Goal: Information Seeking & Learning: Learn about a topic

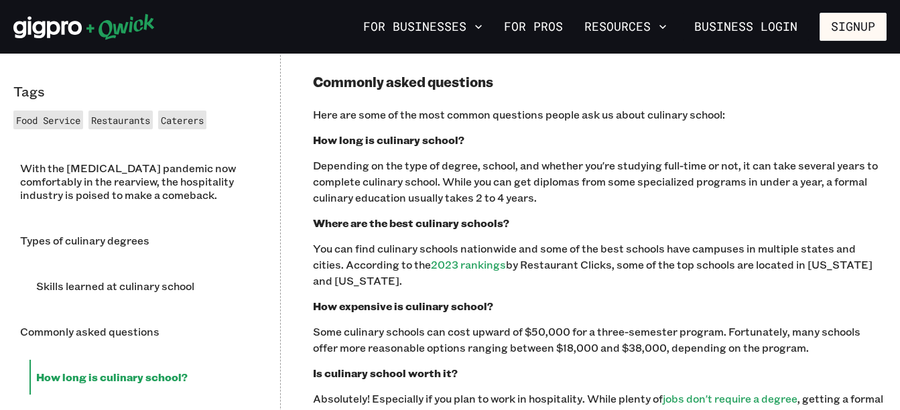
scroll to position [1517, 0]
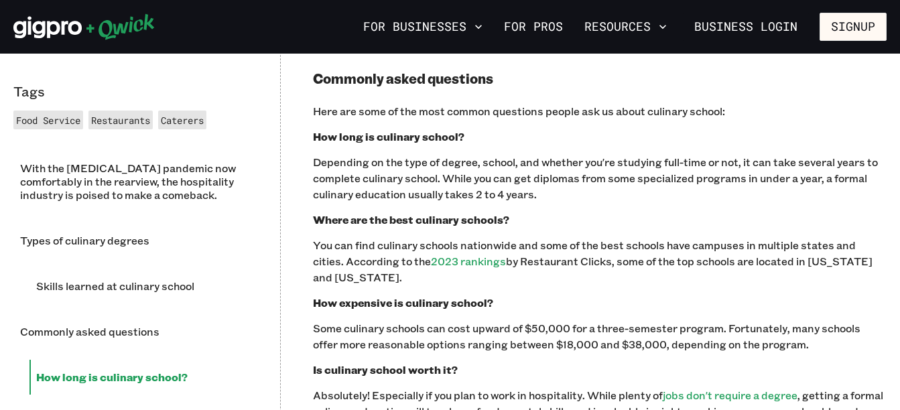
click at [272, 278] on div "Tags Food Service Restaurants Caterers With the [MEDICAL_DATA] pandemic now com…" at bounding box center [450, 109] width 900 height 1782
click at [271, 273] on div "Tags Food Service Restaurants Caterers With the [MEDICAL_DATA] pandemic now com…" at bounding box center [450, 109] width 900 height 1782
click at [321, 367] on div "With the [MEDICAL_DATA] pandemic now comfortably in the rearview, the hospitali…" at bounding box center [600, 118] width 574 height 1616
click at [299, 387] on div "Tags Food Service Restaurants Caterers With the [MEDICAL_DATA] pandemic now com…" at bounding box center [450, 109] width 900 height 1782
click at [278, 389] on div "Tags Food Service Restaurants Caterers With the [MEDICAL_DATA] pandemic now com…" at bounding box center [450, 109] width 900 height 1782
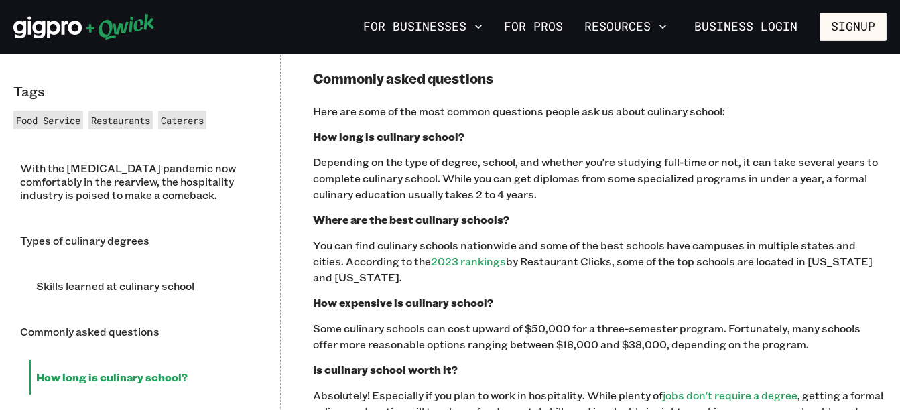
click at [273, 385] on div "Tags Food Service Restaurants Caterers With the [MEDICAL_DATA] pandemic now com…" at bounding box center [450, 109] width 900 height 1782
click at [276, 401] on div "Tags Food Service Restaurants Caterers With the [MEDICAL_DATA] pandemic now com…" at bounding box center [450, 109] width 900 height 1782
click at [429, 16] on button "For Businesses" at bounding box center [423, 26] width 130 height 23
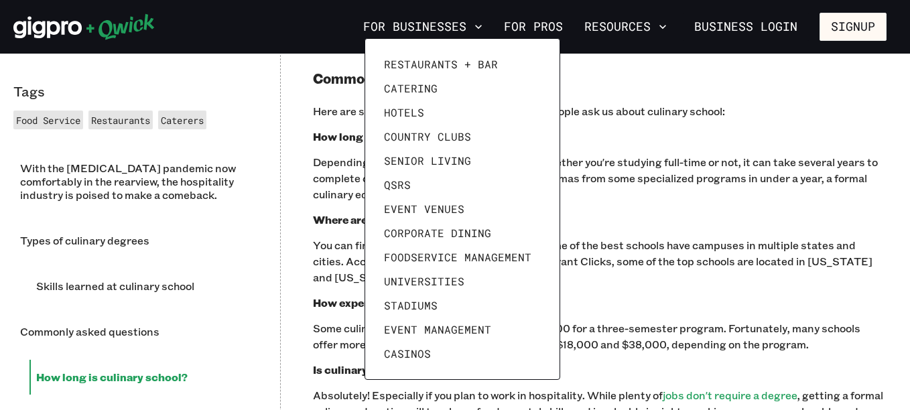
click at [430, 23] on div at bounding box center [455, 205] width 910 height 410
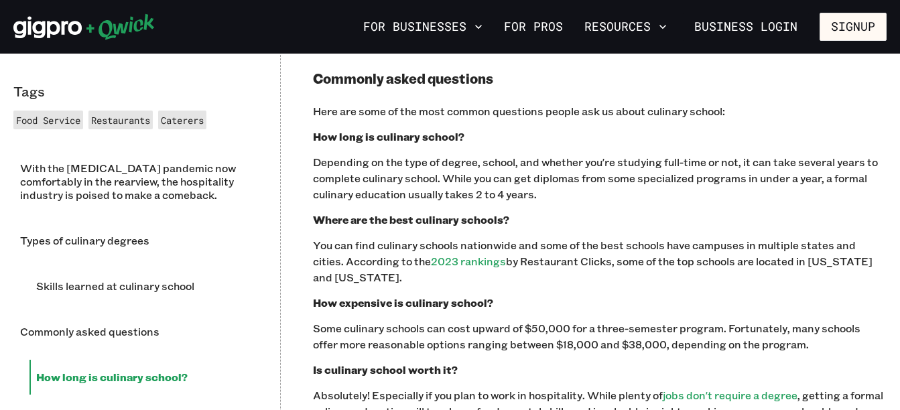
click at [442, 12] on div "For Businesses For Pros Resources Business Login Signup" at bounding box center [450, 27] width 900 height 54
click at [379, 23] on button "For Businesses" at bounding box center [423, 26] width 130 height 23
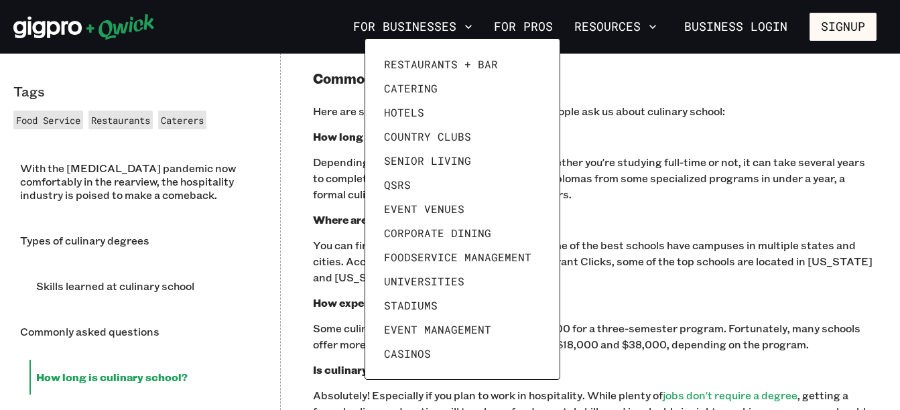
click at [377, 20] on div at bounding box center [450, 205] width 900 height 410
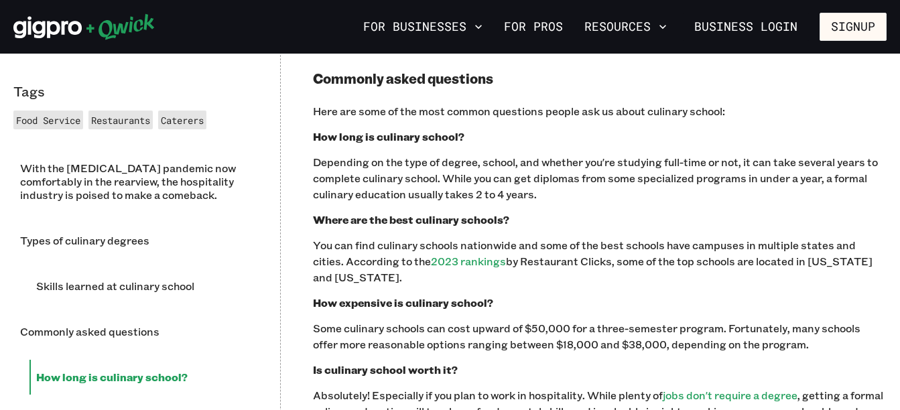
click at [377, 17] on div "Restaurants + Bar Catering Hotels Country Clubs Senior Living QSRs Event Venues…" at bounding box center [450, 205] width 900 height 410
click at [377, 19] on button "For Businesses" at bounding box center [423, 26] width 130 height 23
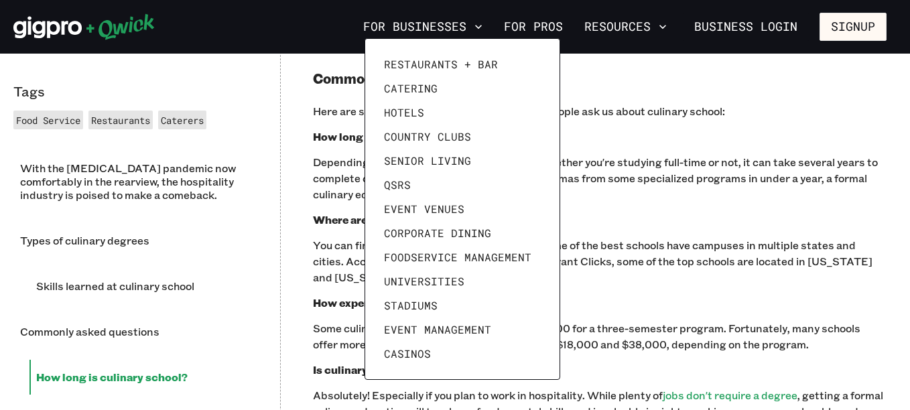
click at [377, 21] on div at bounding box center [455, 205] width 910 height 410
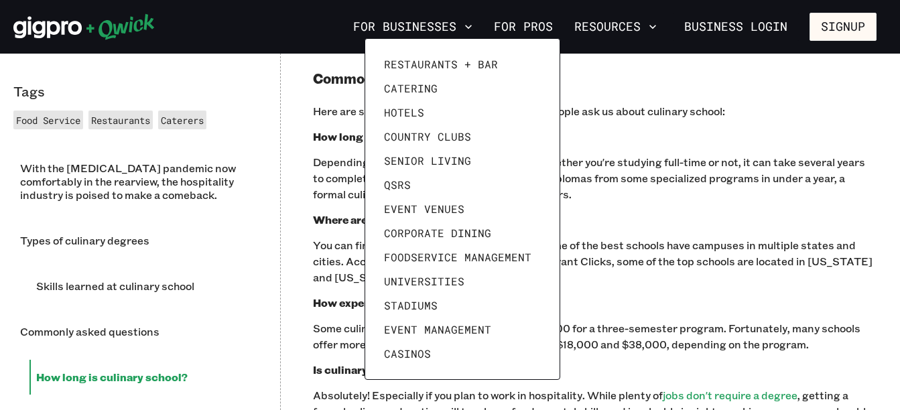
click at [377, 20] on div at bounding box center [450, 205] width 900 height 410
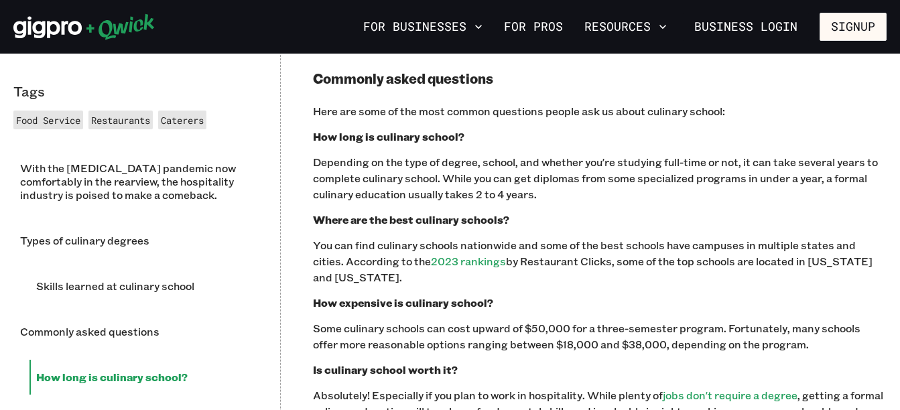
click at [377, 21] on div "Restaurants + Bar Catering Hotels Country Clubs Senior Living QSRs Event Venues…" at bounding box center [450, 205] width 900 height 410
click at [377, 21] on button "For Businesses" at bounding box center [423, 26] width 130 height 23
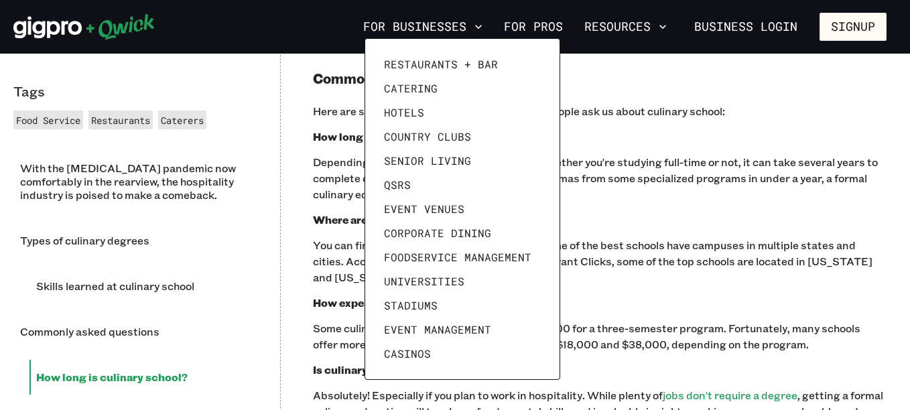
click at [376, 21] on div at bounding box center [455, 205] width 910 height 410
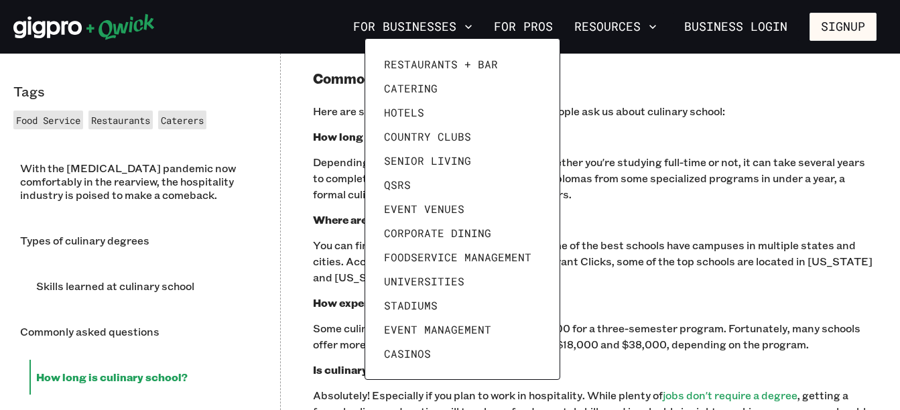
click at [376, 21] on div at bounding box center [450, 205] width 900 height 410
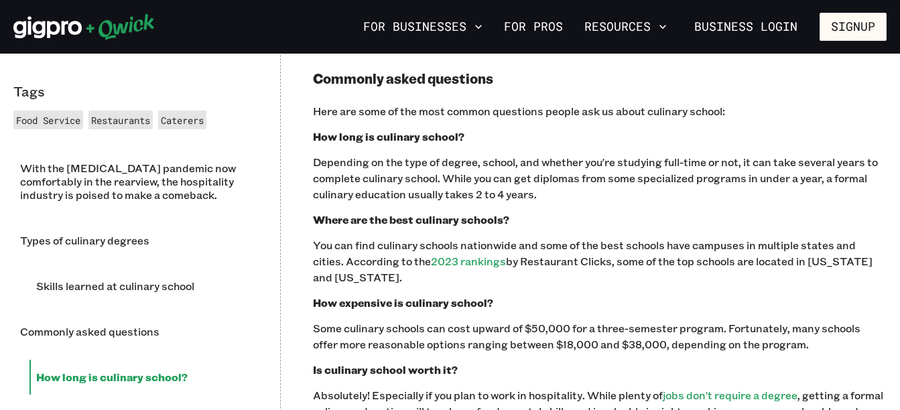
click at [376, 21] on div "Restaurants + Bar Catering Hotels Country Clubs Senior Living QSRs Event Venues…" at bounding box center [450, 205] width 900 height 410
click at [375, 21] on button "For Businesses" at bounding box center [423, 26] width 130 height 23
click at [376, 21] on button "For Businesses" at bounding box center [423, 26] width 130 height 23
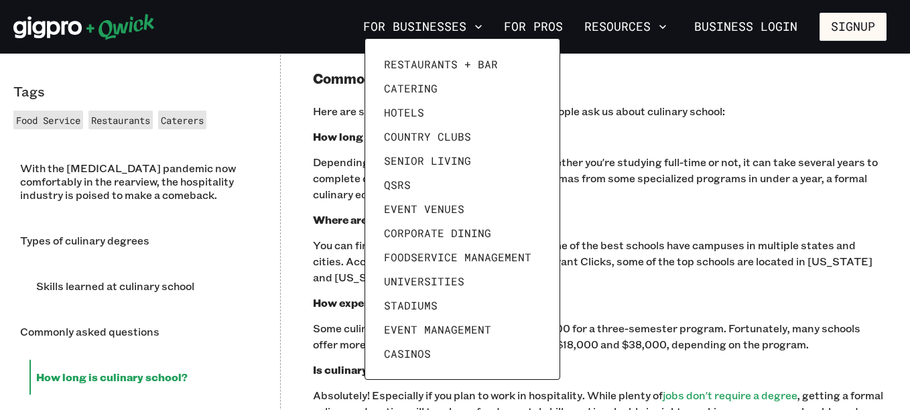
click at [376, 21] on div at bounding box center [455, 205] width 910 height 410
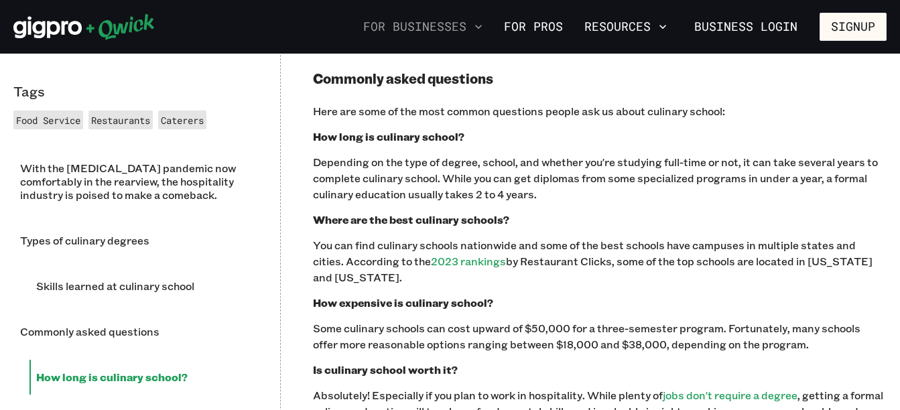
click at [367, 29] on button "For Businesses" at bounding box center [423, 26] width 130 height 23
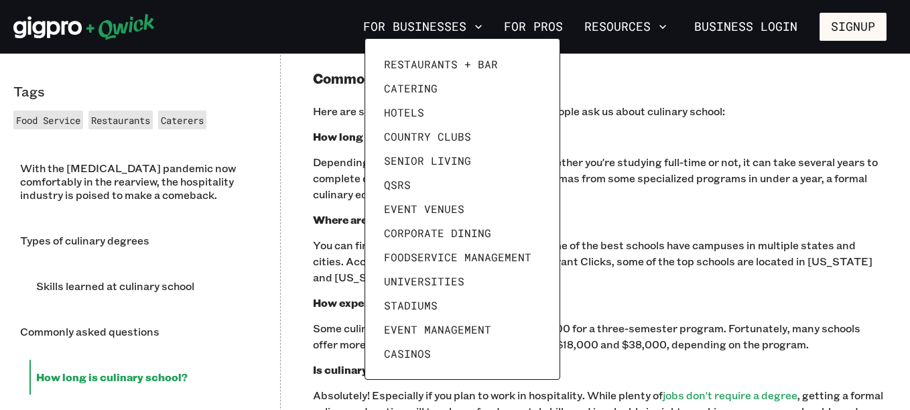
click at [364, 31] on div at bounding box center [455, 205] width 910 height 410
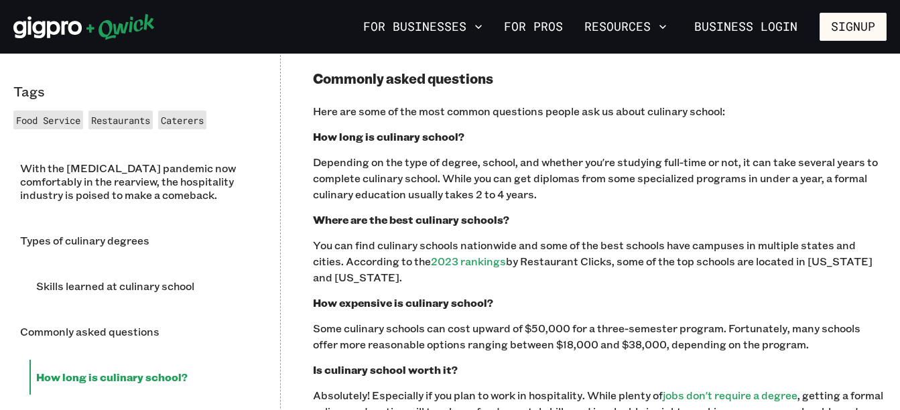
click at [364, 33] on div at bounding box center [450, 205] width 900 height 410
click at [367, 33] on button "For Businesses" at bounding box center [423, 26] width 130 height 23
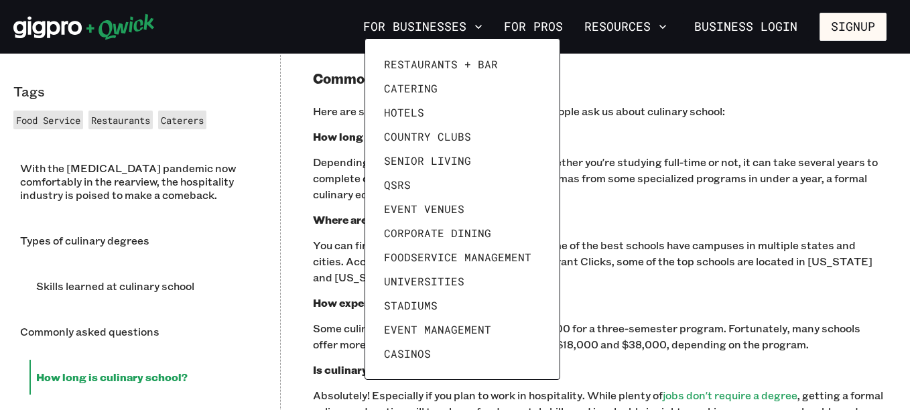
click at [357, 36] on div at bounding box center [455, 205] width 910 height 410
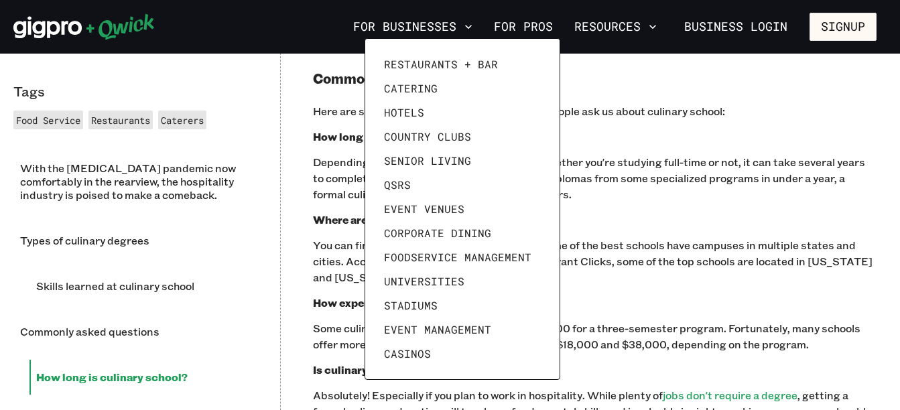
click at [353, 36] on div at bounding box center [450, 205] width 900 height 410
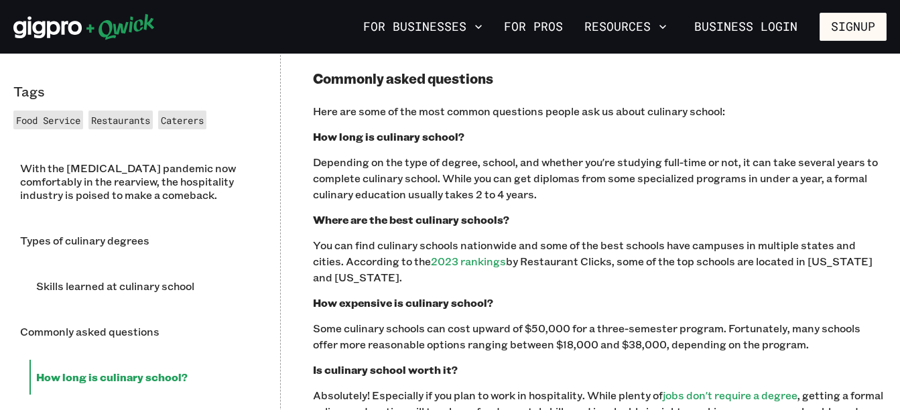
click at [376, 320] on p "Some culinary schools can cost upward of $50,000 for a three-semester program. …" at bounding box center [600, 336] width 574 height 32
click at [371, 320] on p "Some culinary schools can cost upward of $50,000 for a three-semester program. …" at bounding box center [600, 336] width 574 height 32
click at [467, 239] on p "You can find culinary schools nationwide and some of the best schools have camp…" at bounding box center [600, 261] width 574 height 48
click at [152, 376] on li "How long is culinary school?" at bounding box center [138, 377] width 219 height 35
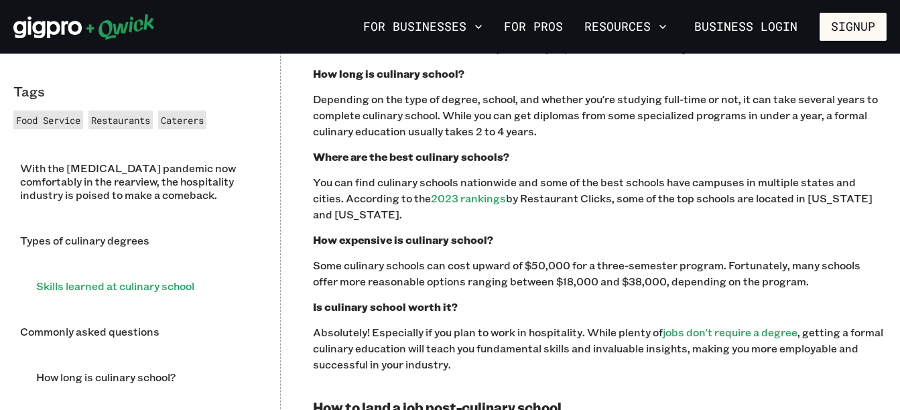
click at [205, 293] on li "Skills learned at culinary school" at bounding box center [138, 286] width 219 height 35
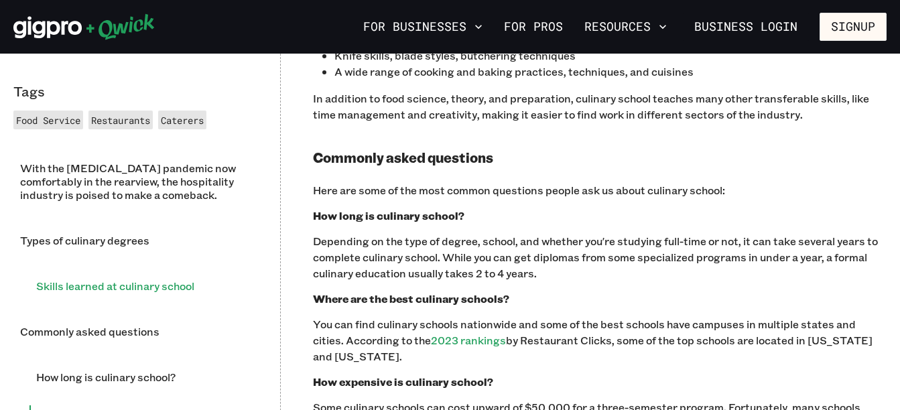
scroll to position [1545, 0]
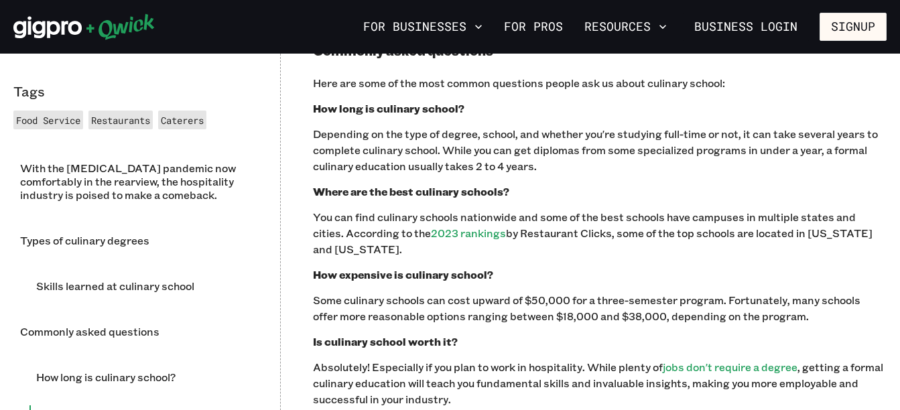
click at [41, 79] on div "Tags Food Service Restaurants Caterers With the [MEDICAL_DATA] pandemic now com…" at bounding box center [450, 81] width 900 height 1782
